Goal: Navigation & Orientation: Find specific page/section

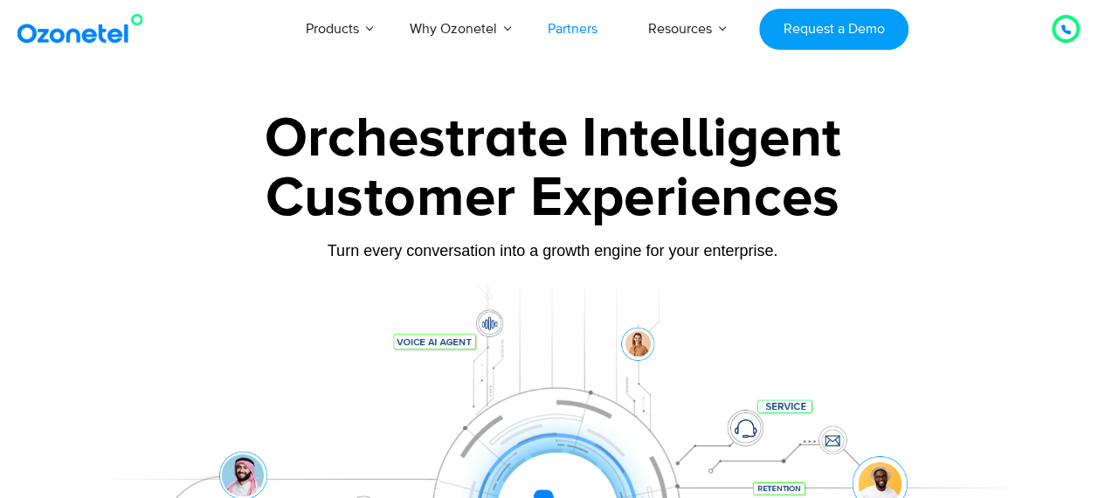
click at [585, 23] on link "Partners" at bounding box center [572, 29] width 100 height 58
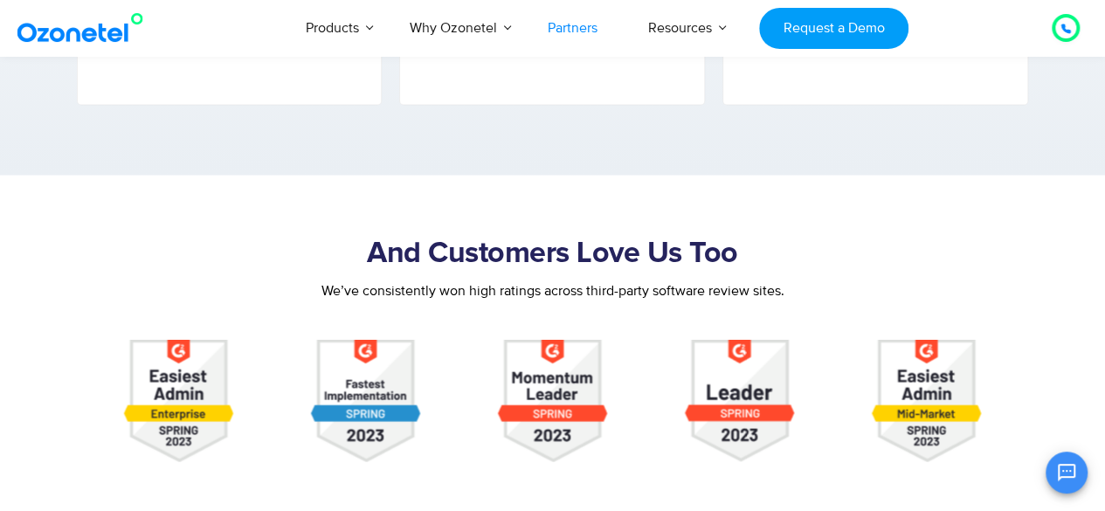
scroll to position [1650, 0]
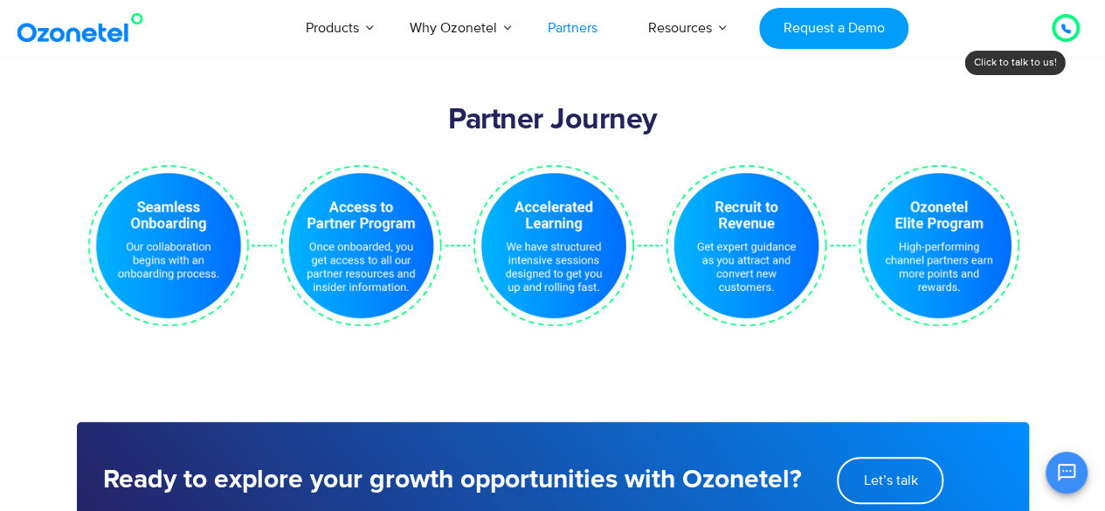
drag, startPoint x: 1108, startPoint y: 181, endPoint x: 1099, endPoint y: 349, distance: 168.8
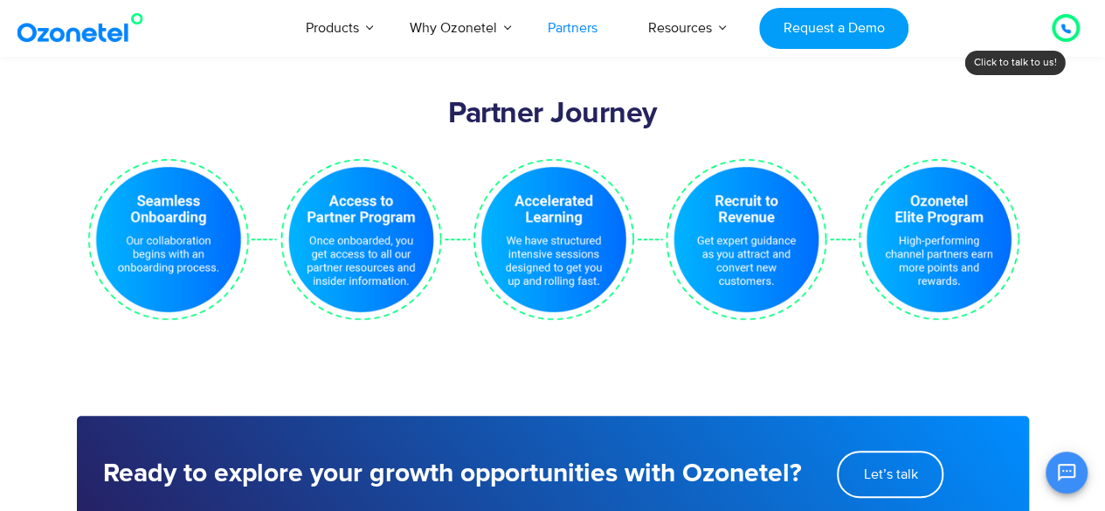
click at [1099, 349] on section "Partner Journey" at bounding box center [552, 243] width 1105 height 328
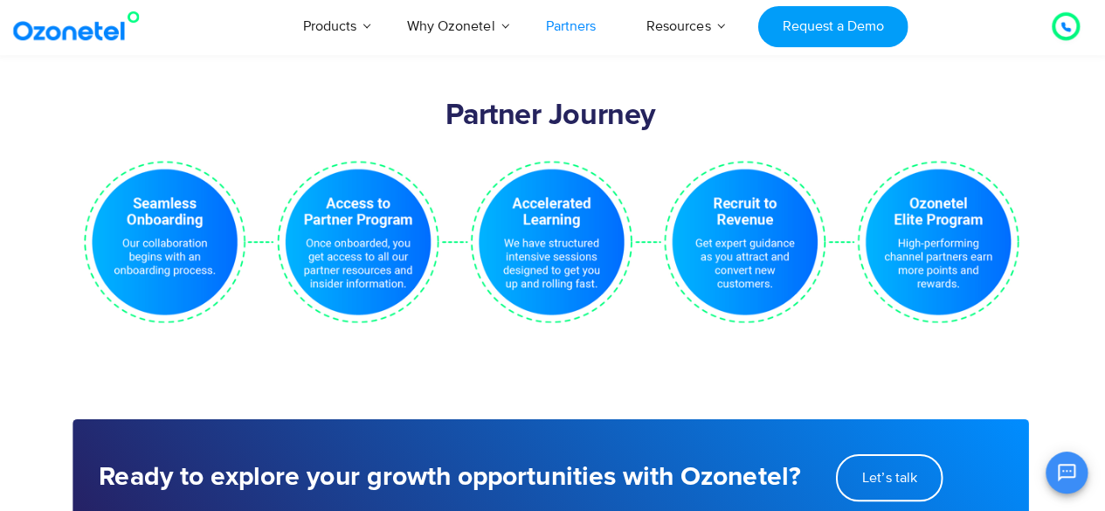
scroll to position [3548, 0]
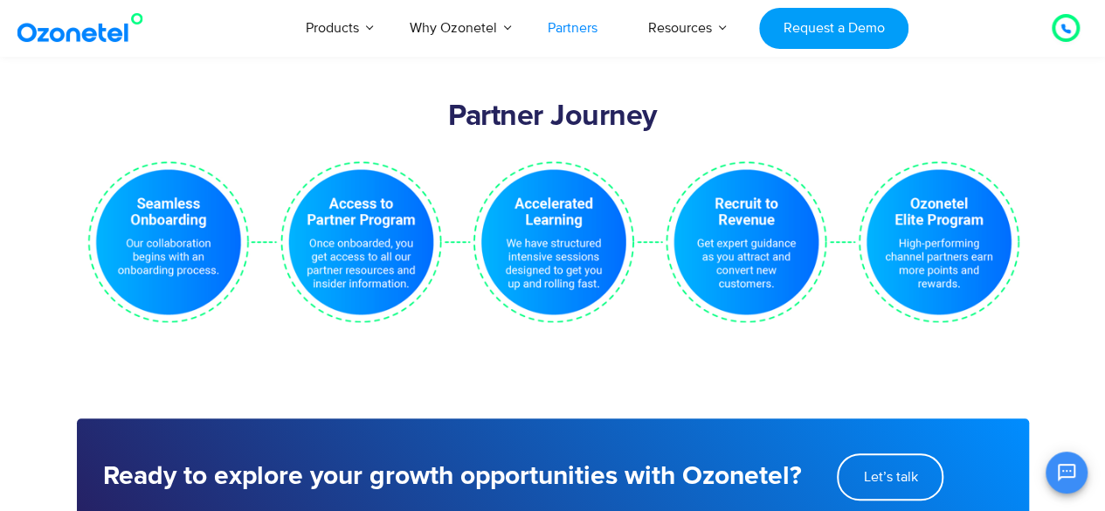
drag, startPoint x: 1099, startPoint y: 349, endPoint x: 1039, endPoint y: 341, distance: 60.9
click at [1039, 341] on section "Partner Journey" at bounding box center [552, 246] width 1105 height 328
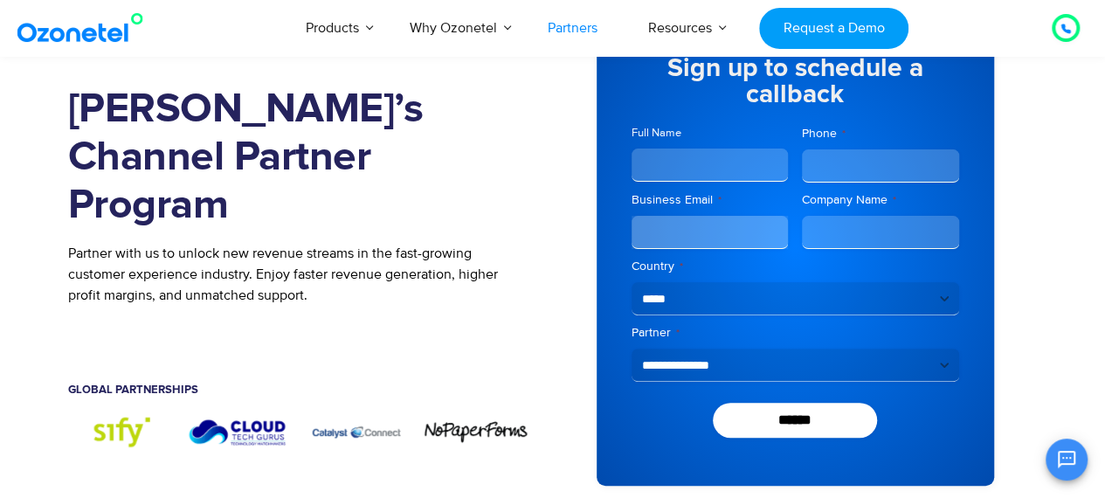
scroll to position [0, 0]
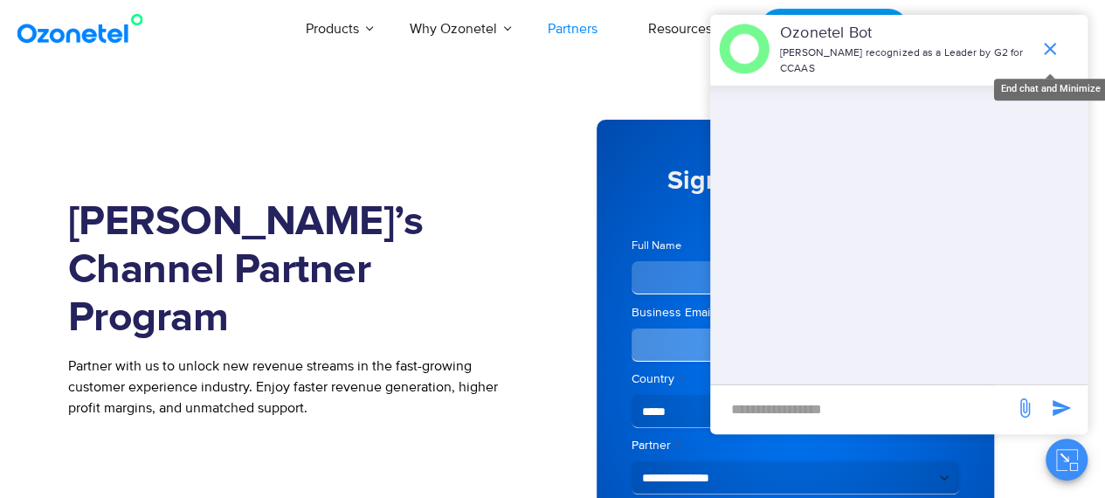
click at [1050, 43] on icon "end chat or minimize" at bounding box center [1050, 49] width 12 height 12
